Goal: Transaction & Acquisition: Purchase product/service

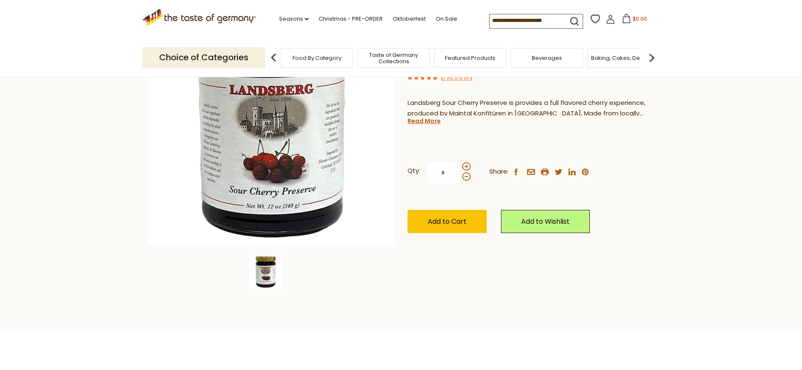
scroll to position [126, 0]
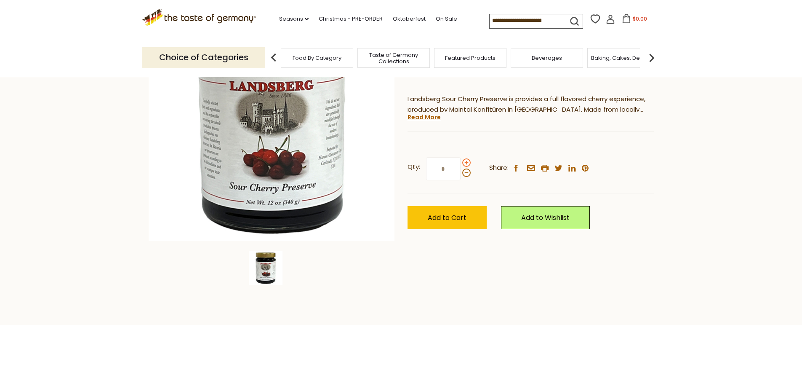
click at [466, 163] on span at bounding box center [466, 162] width 8 height 8
click at [461, 163] on input "*" at bounding box center [443, 168] width 35 height 23
click at [466, 173] on span at bounding box center [466, 172] width 8 height 8
click at [461, 173] on input "*" at bounding box center [443, 168] width 35 height 23
click at [466, 162] on span at bounding box center [466, 162] width 8 height 8
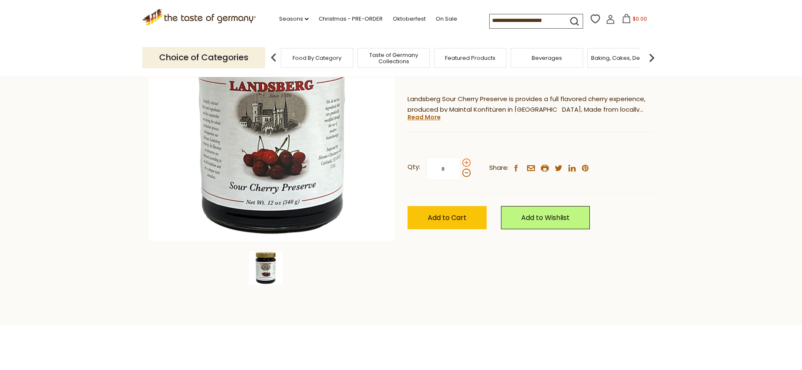
click at [461, 162] on input "*" at bounding box center [443, 168] width 35 height 23
click at [439, 216] on span "Add to Cart" at bounding box center [447, 218] width 39 height 10
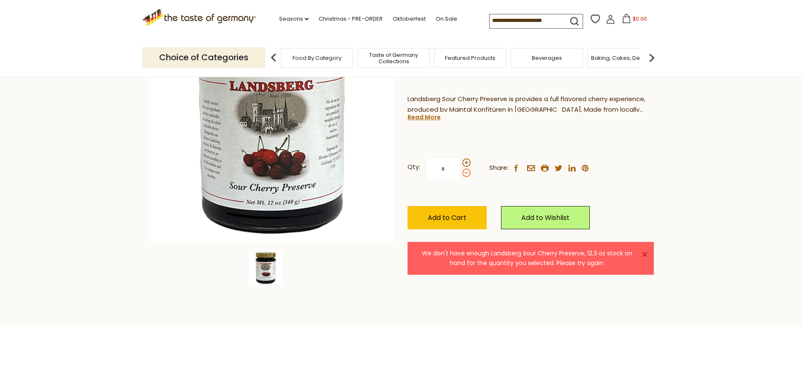
click at [466, 174] on span at bounding box center [466, 172] width 8 height 8
click at [461, 174] on input "*" at bounding box center [443, 168] width 35 height 23
type input "*"
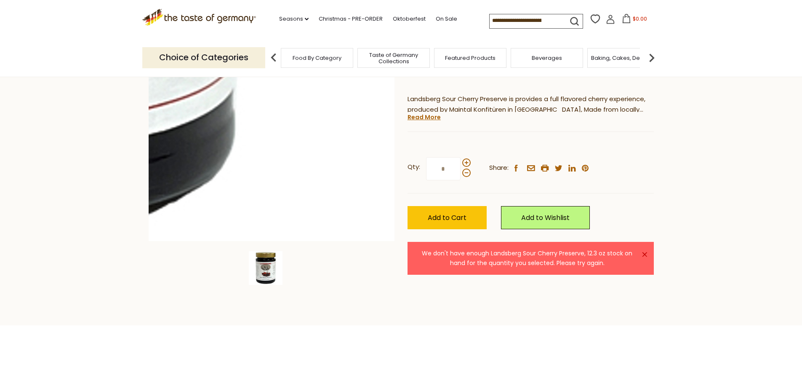
click at [385, 234] on img at bounding box center [272, 118] width 246 height 246
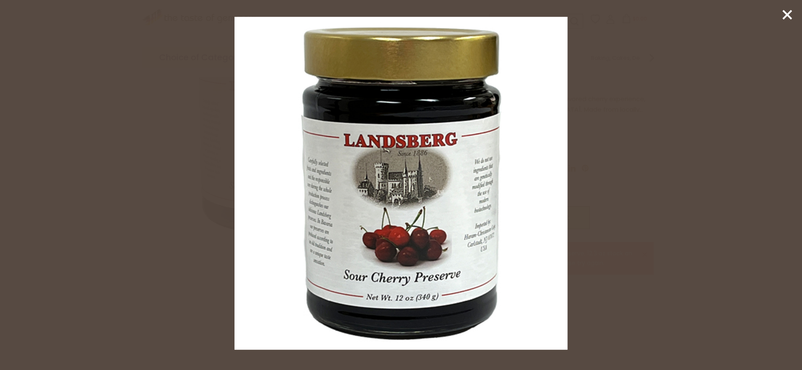
click at [784, 13] on icon at bounding box center [787, 14] width 13 height 13
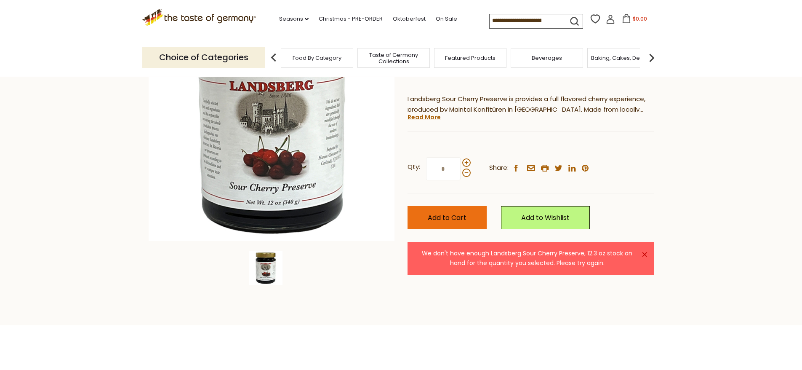
click at [449, 218] on span "Add to Cart" at bounding box center [447, 218] width 39 height 10
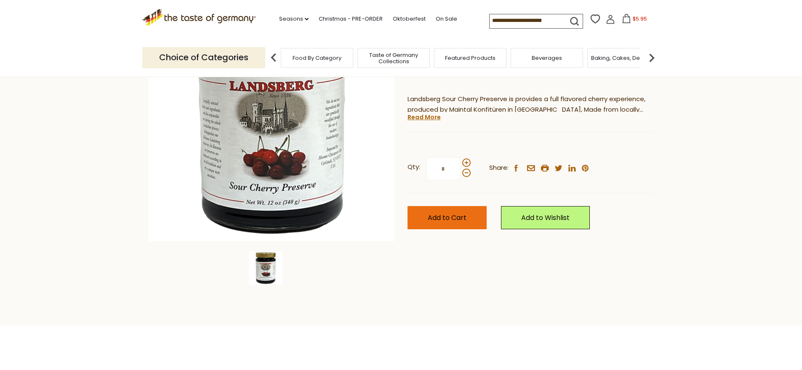
click at [441, 219] on span "Add to Cart" at bounding box center [447, 218] width 39 height 10
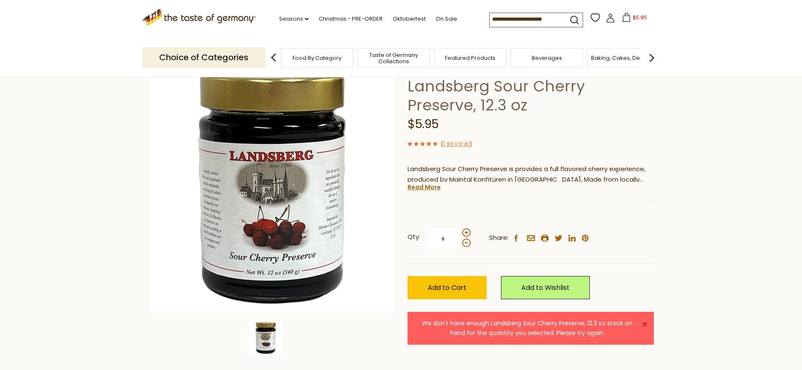
scroll to position [0, 0]
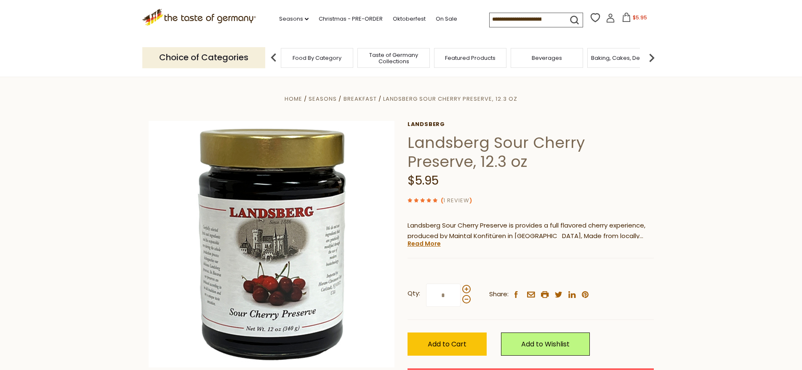
click at [452, 200] on link "1 Review" at bounding box center [456, 200] width 26 height 9
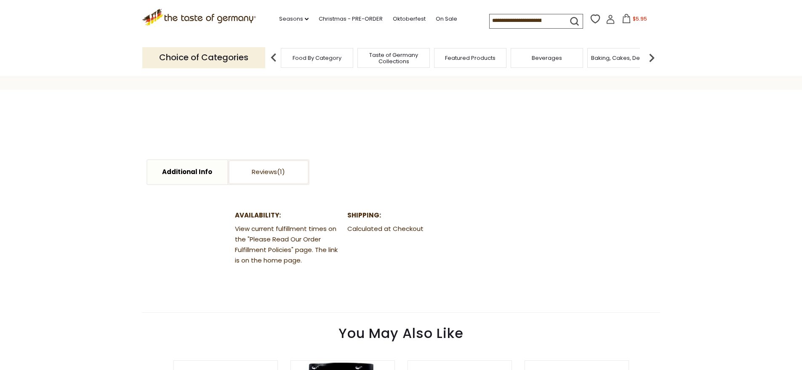
scroll to position [379, 0]
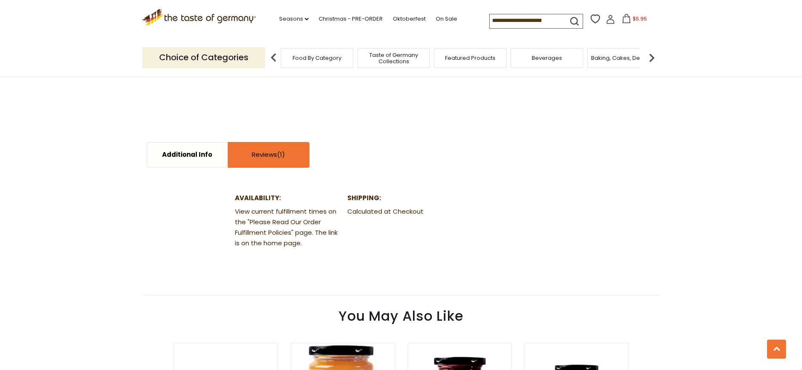
click at [247, 157] on link "Reviews" at bounding box center [269, 155] width 80 height 24
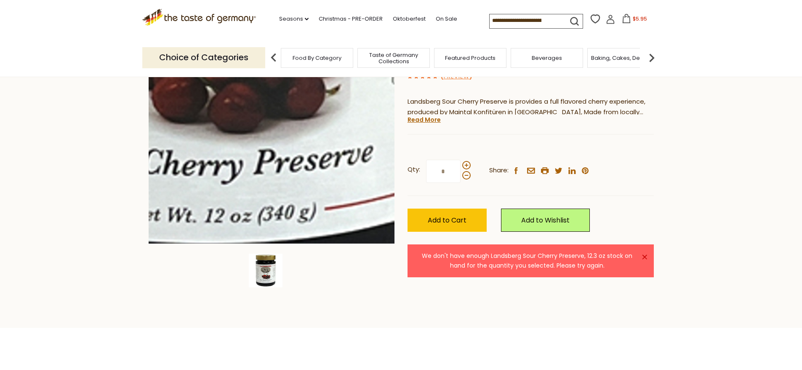
scroll to position [0, 0]
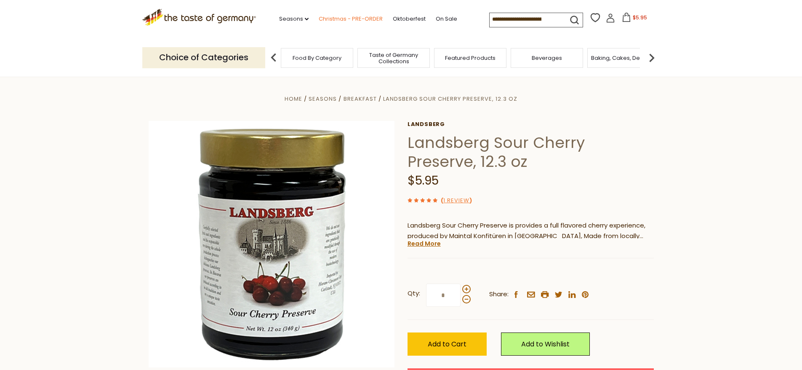
click at [331, 21] on link "Christmas - PRE-ORDER" at bounding box center [351, 18] width 64 height 9
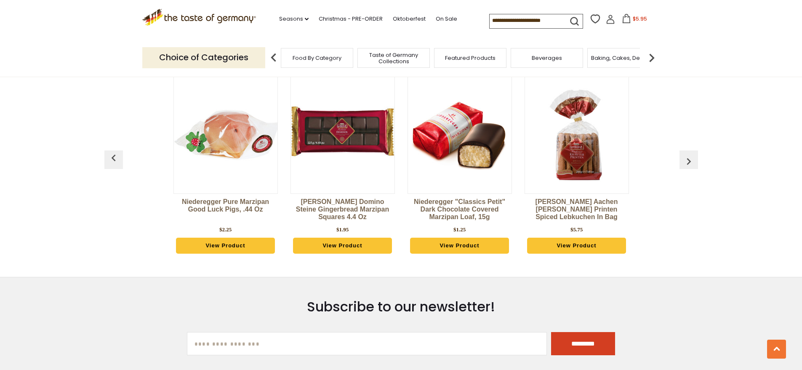
scroll to position [2345, 0]
